Goal: Task Accomplishment & Management: Manage account settings

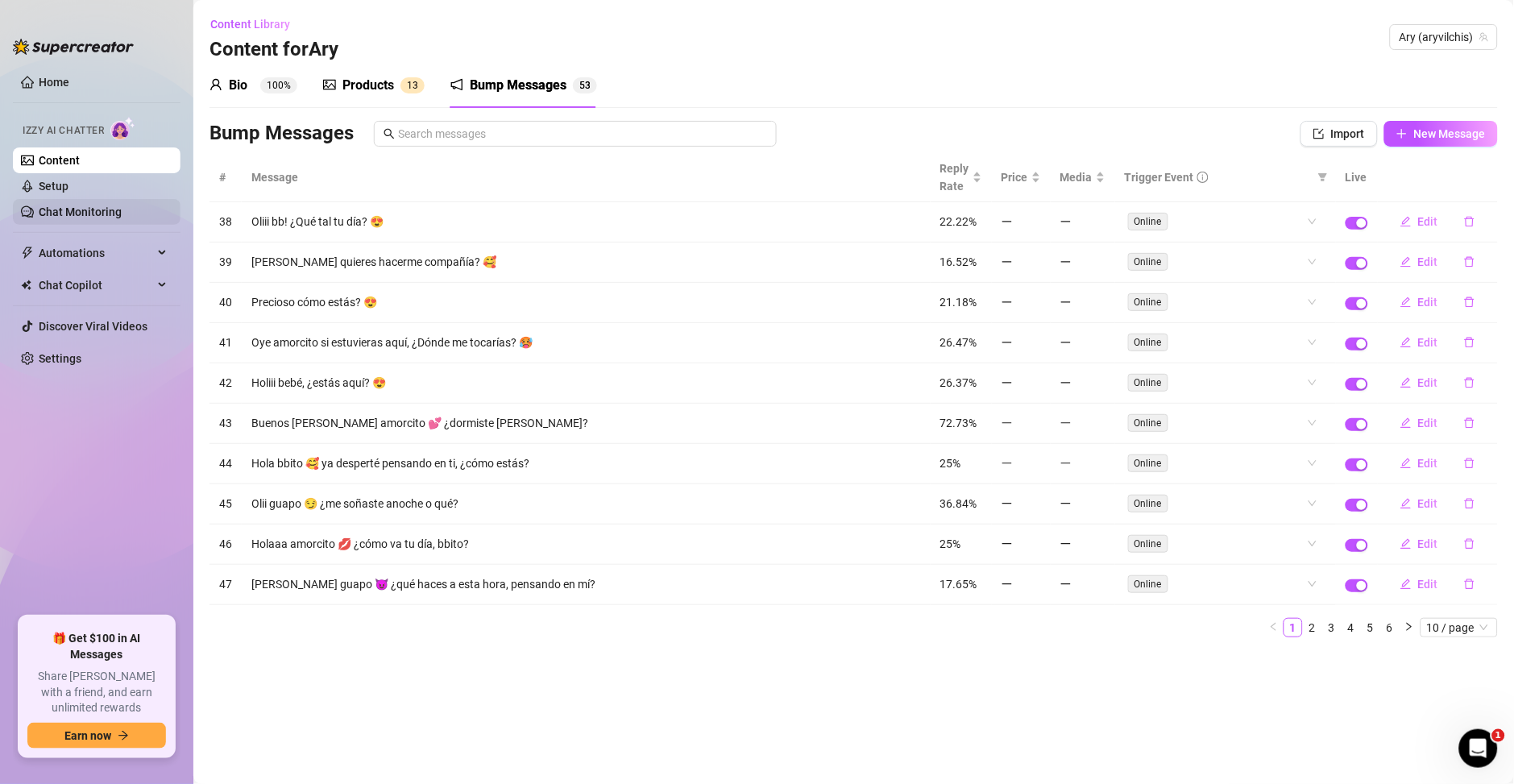
click at [99, 218] on link "Chat Monitoring" at bounding box center [79, 211] width 83 height 13
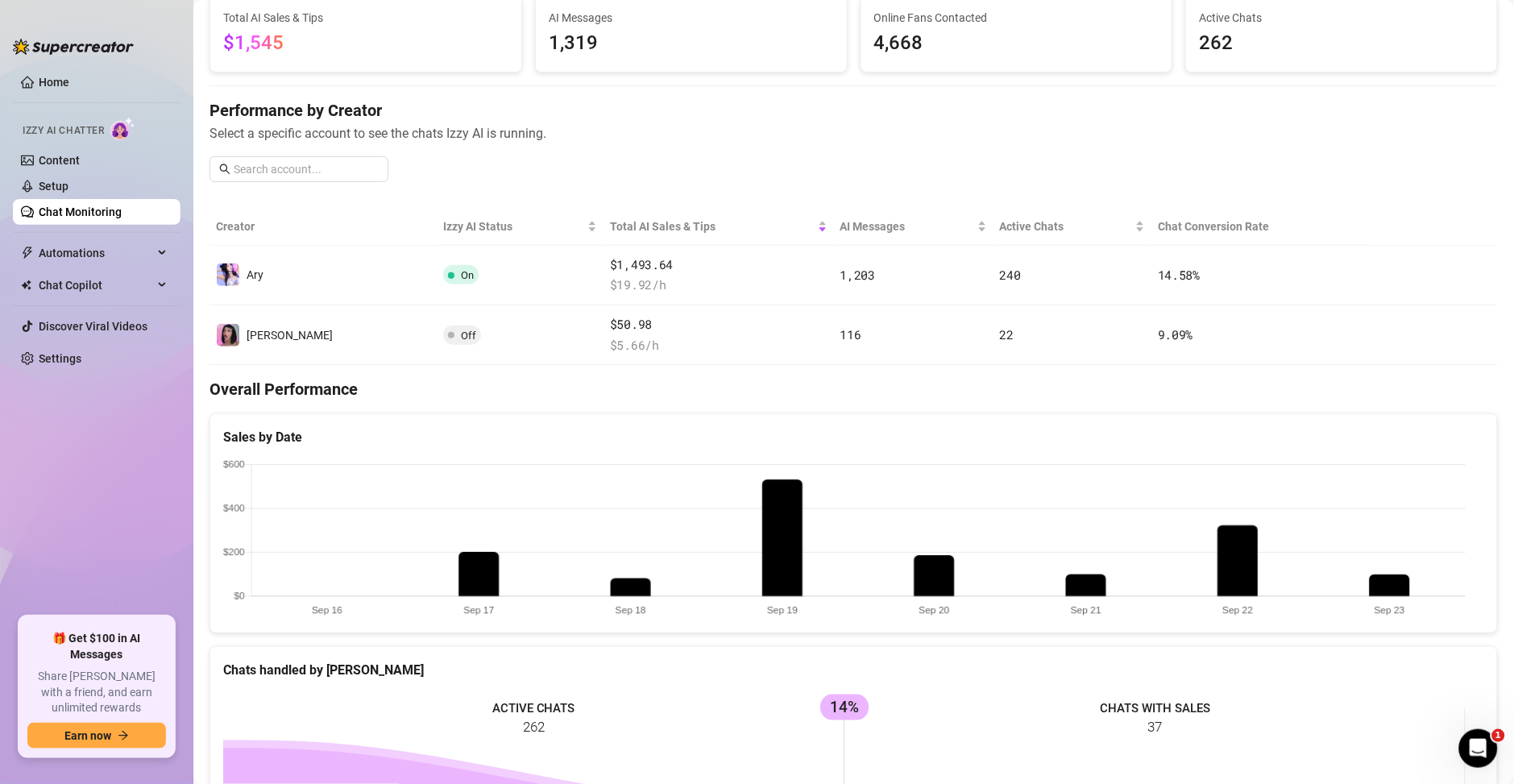
scroll to position [116, 0]
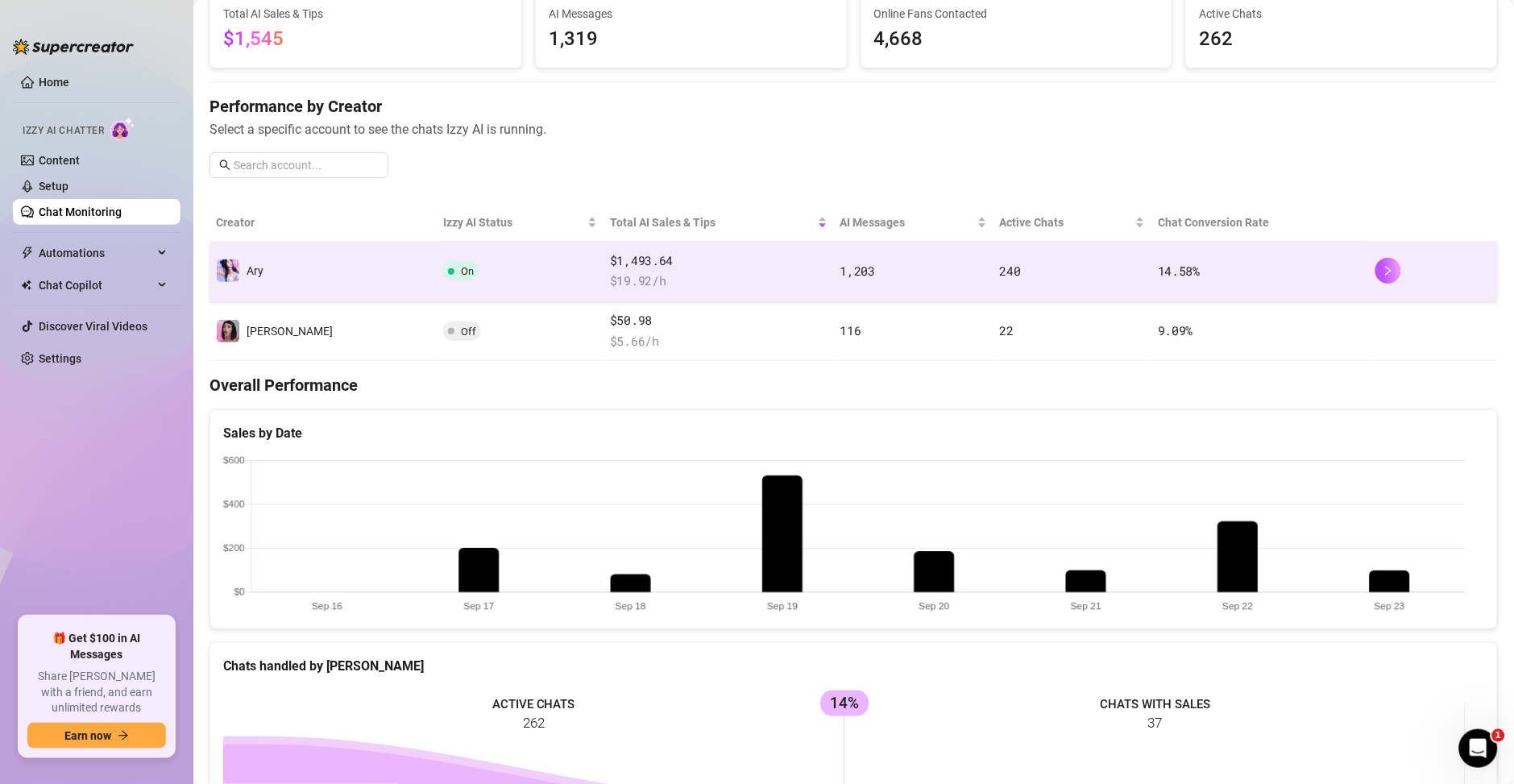
click at [437, 259] on td "On" at bounding box center [520, 272] width 167 height 59
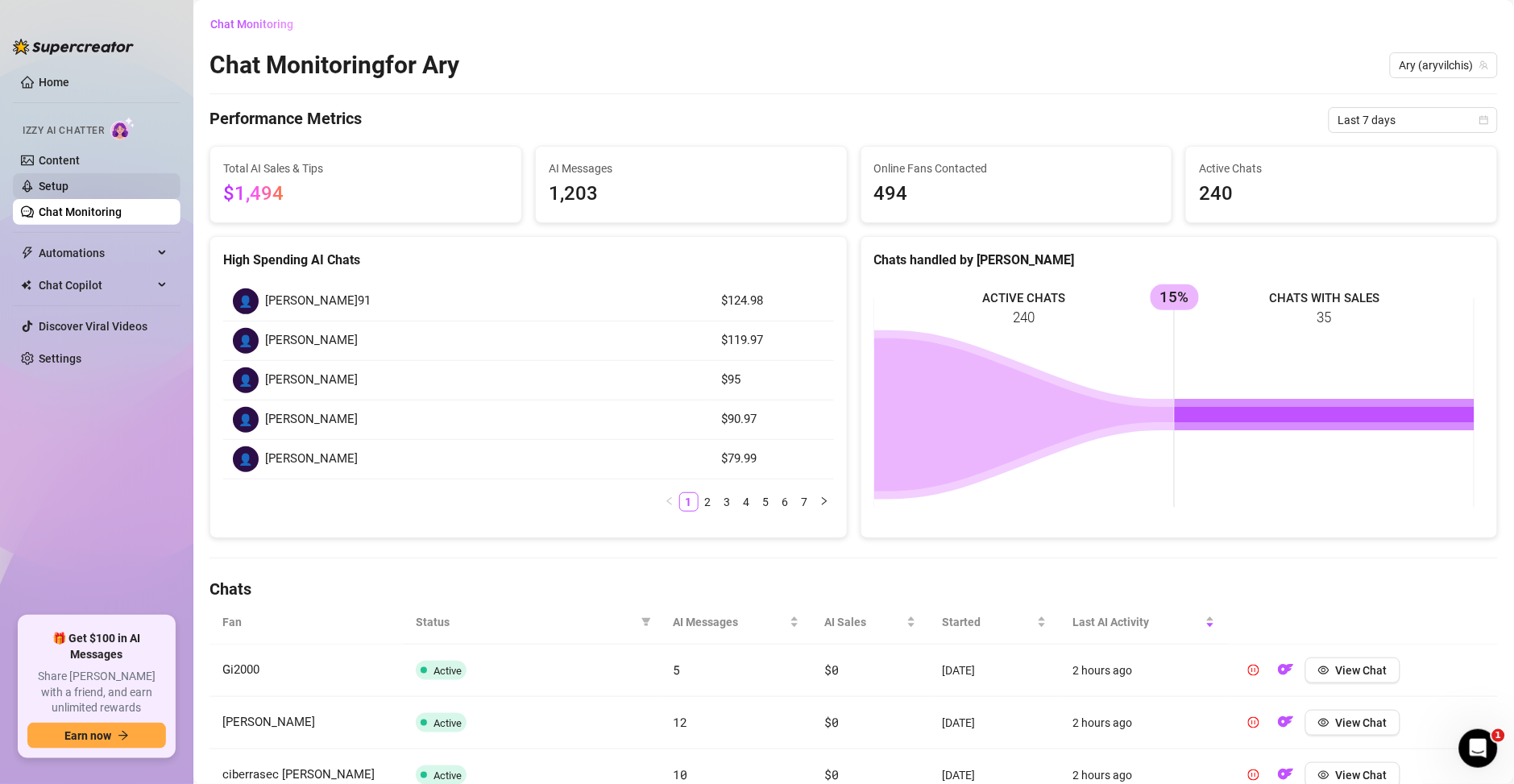
click at [68, 192] on link "Setup" at bounding box center [53, 186] width 30 height 13
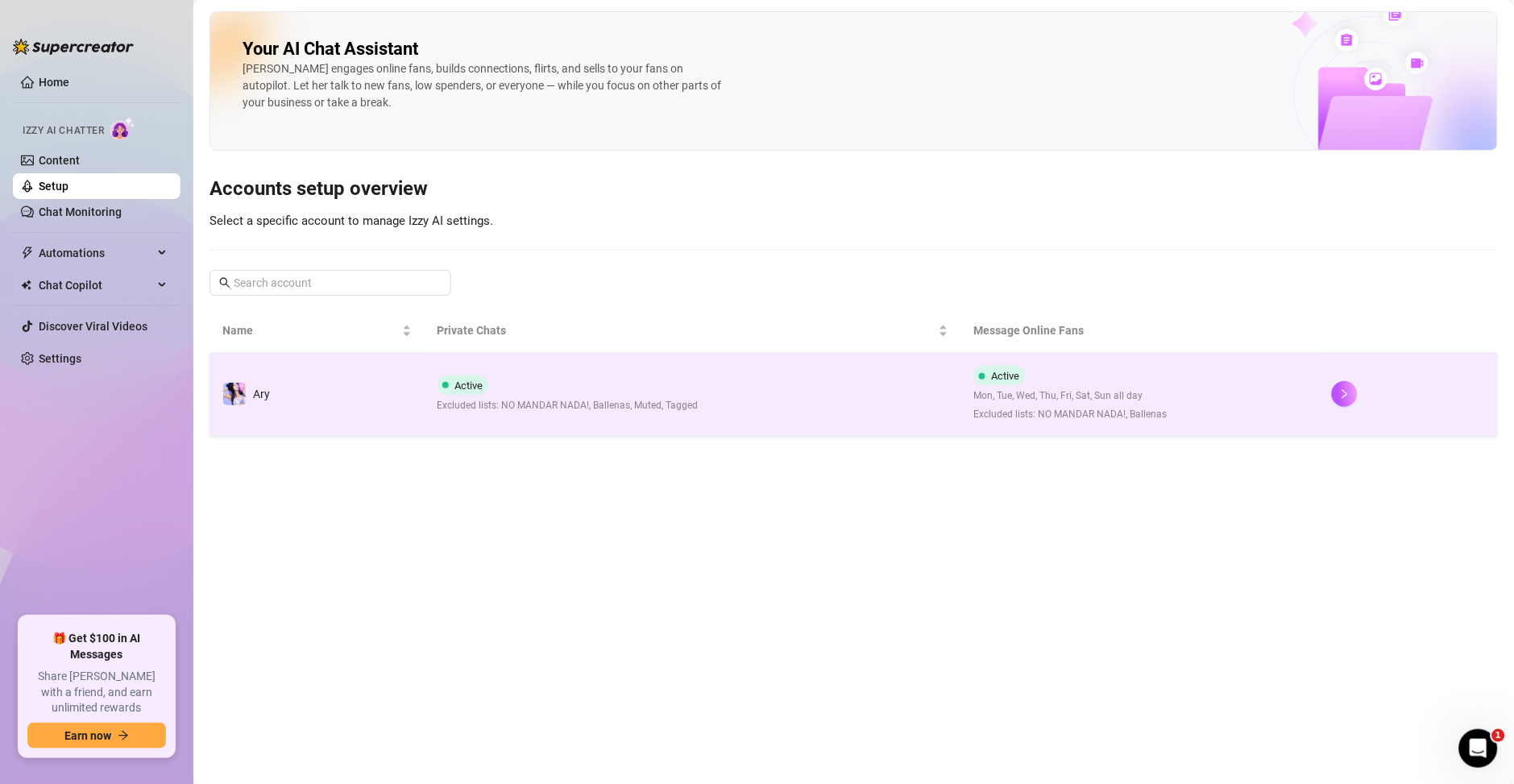
click at [859, 392] on td "Active Excluded lists: NO MANDAR NADA!, Ballenas, Muted, Tagged" at bounding box center [692, 394] width 537 height 83
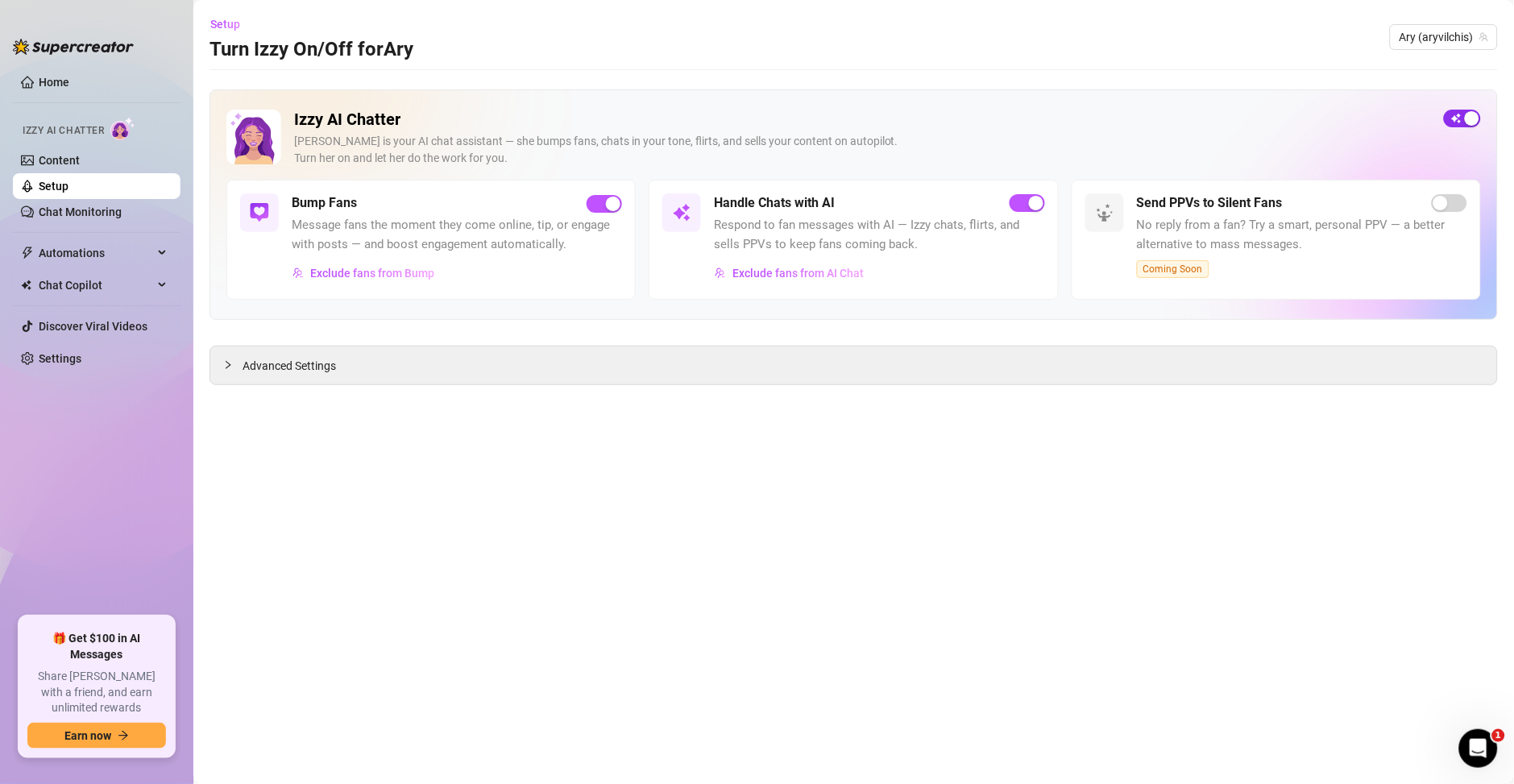
click at [1461, 124] on span "button" at bounding box center [1462, 119] width 37 height 17
